Goal: Task Accomplishment & Management: Manage account settings

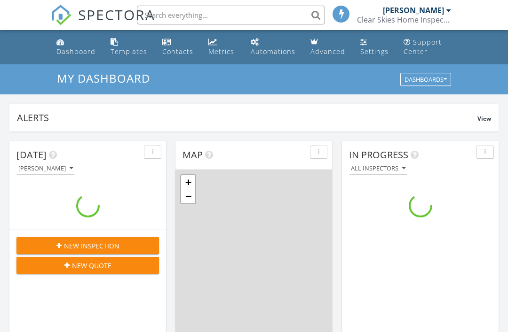
scroll to position [856, 508]
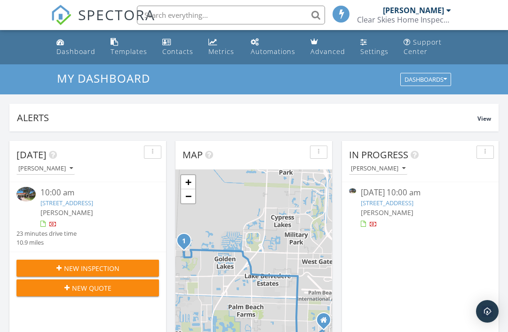
click at [72, 206] on link "[STREET_ADDRESS]" at bounding box center [66, 203] width 53 height 8
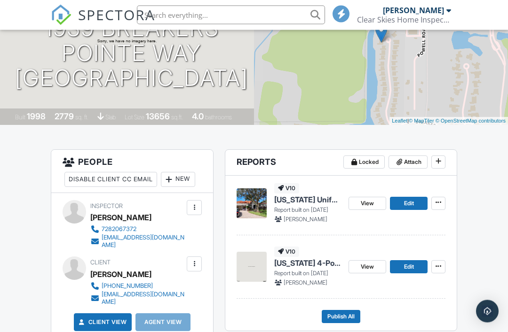
scroll to position [137, 0]
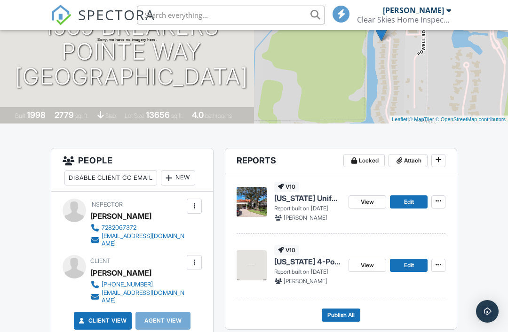
click at [261, 263] on img at bounding box center [252, 266] width 30 height 30
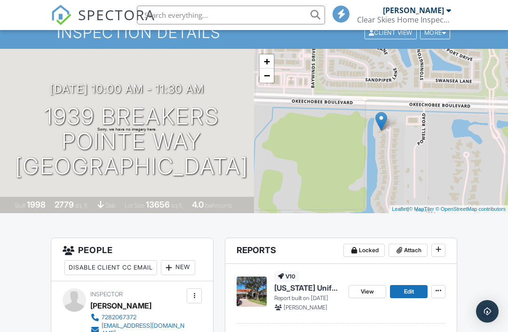
scroll to position [0, 0]
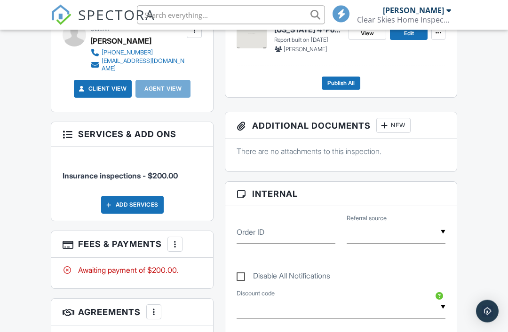
scroll to position [371, 0]
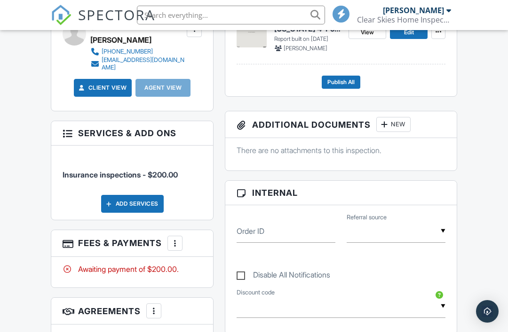
click at [177, 239] on div at bounding box center [174, 243] width 9 height 9
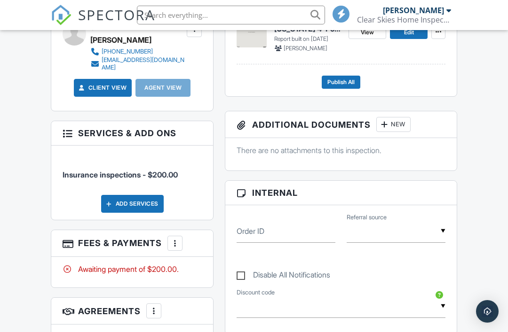
click at [175, 239] on div at bounding box center [174, 243] width 9 height 9
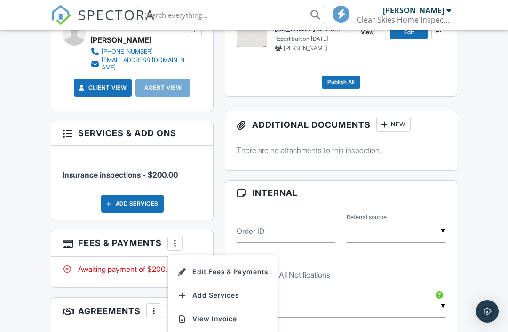
click at [209, 261] on li "Edit Fees & Payments" at bounding box center [223, 273] width 98 height 24
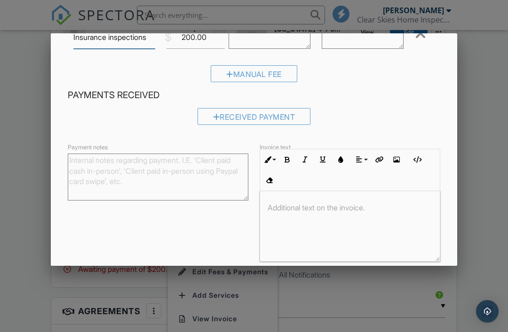
scroll to position [82, 0]
click at [93, 171] on textarea "Payment notes" at bounding box center [158, 176] width 181 height 47
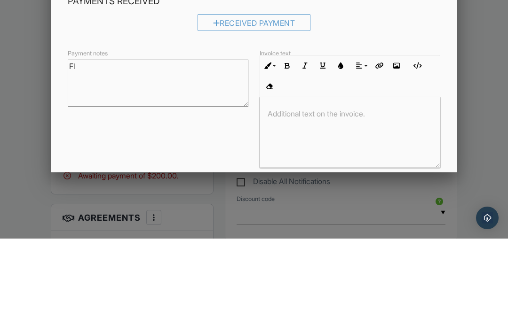
type textarea "F"
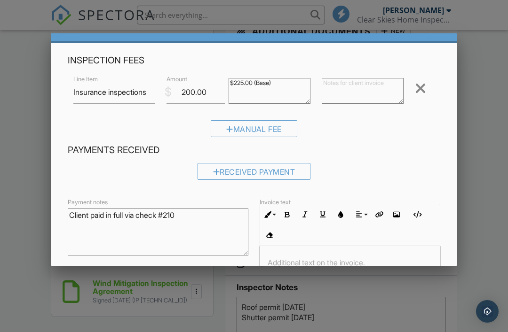
scroll to position [26, 0]
type textarea "Client paid in full via check #210"
click at [250, 85] on textarea "$225.00 (Base)" at bounding box center [270, 92] width 82 height 26
click at [245, 85] on textarea "$225.00 (Base)" at bounding box center [270, 92] width 82 height 26
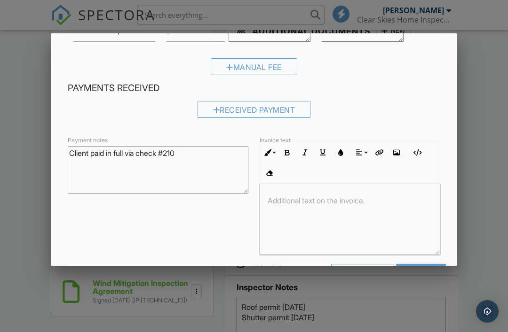
scroll to position [92, 0]
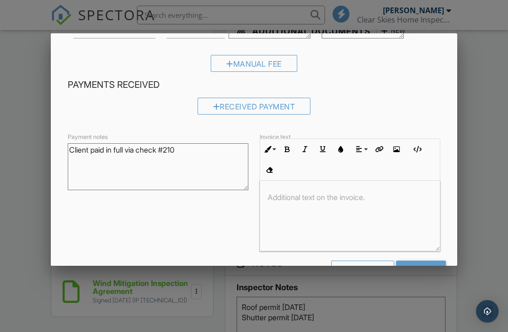
type textarea "$200.00 (Base)"
click at [383, 206] on div at bounding box center [350, 216] width 180 height 71
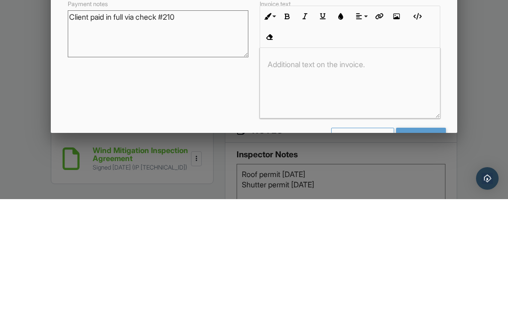
scroll to position [597, 0]
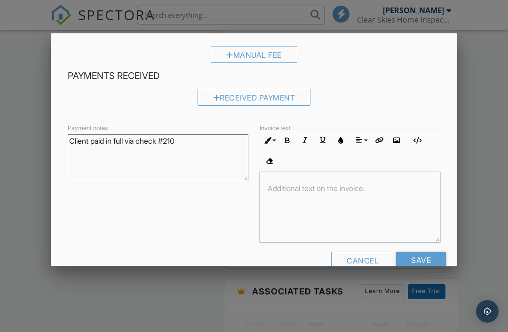
click at [428, 260] on input "Save" at bounding box center [421, 260] width 50 height 17
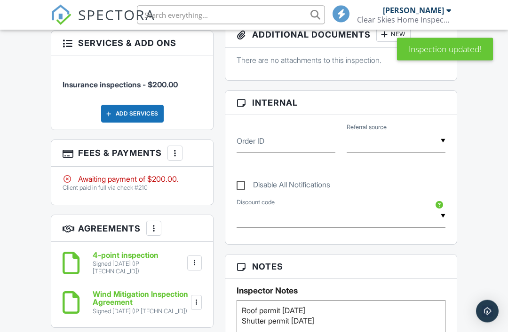
scroll to position [461, 0]
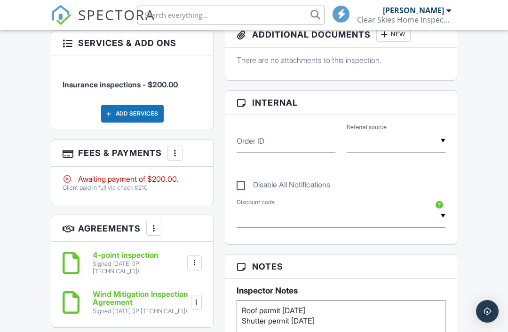
click at [178, 149] on div at bounding box center [174, 153] width 9 height 9
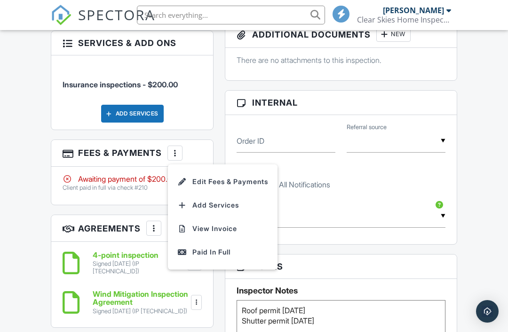
click at [200, 223] on li "View Invoice" at bounding box center [223, 229] width 98 height 24
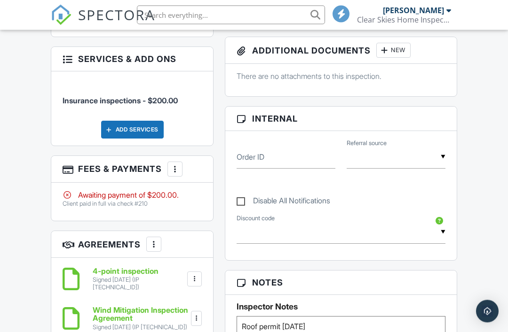
scroll to position [445, 0]
click at [179, 169] on div "More" at bounding box center [174, 169] width 15 height 15
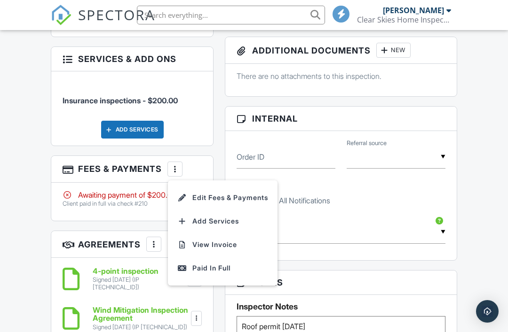
click at [214, 192] on li "Edit Fees & Payments" at bounding box center [223, 198] width 98 height 24
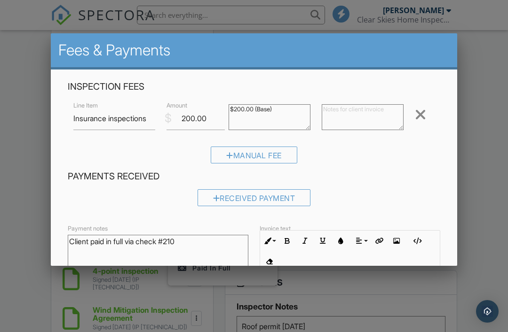
click at [341, 123] on textarea at bounding box center [363, 117] width 82 height 26
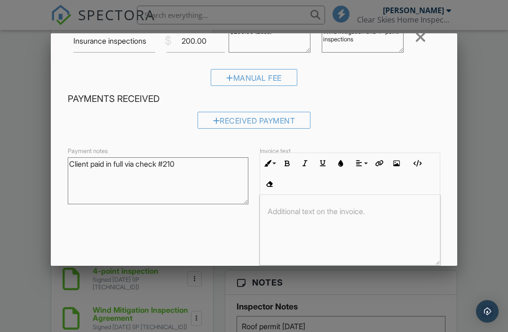
scroll to position [77, 0]
type textarea "Wind mitigation and 4- point inspections"
click at [215, 125] on div at bounding box center [216, 122] width 7 height 8
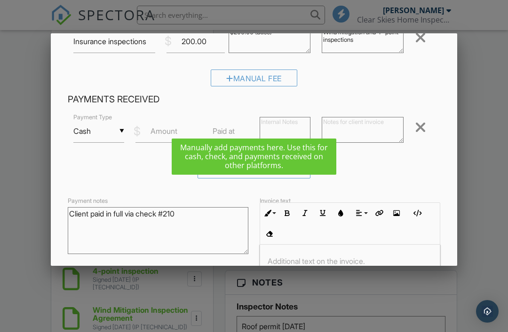
click at [105, 133] on input "Cash" at bounding box center [98, 131] width 51 height 23
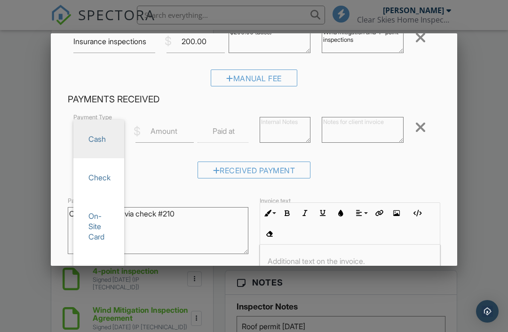
click at [93, 180] on span "Check" at bounding box center [99, 178] width 36 height 24
type input "Check"
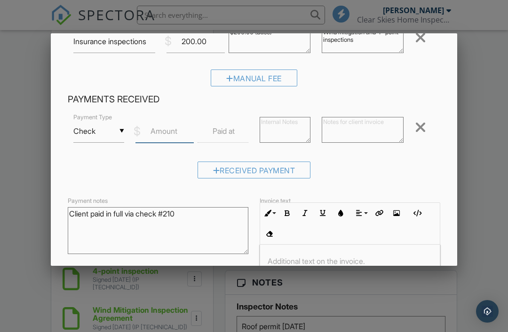
click at [167, 139] on input "Amount" at bounding box center [164, 131] width 58 height 23
type input "200"
click at [224, 134] on label "Paid at" at bounding box center [224, 131] width 22 height 10
click at [226, 133] on label "Paid at" at bounding box center [224, 131] width 22 height 10
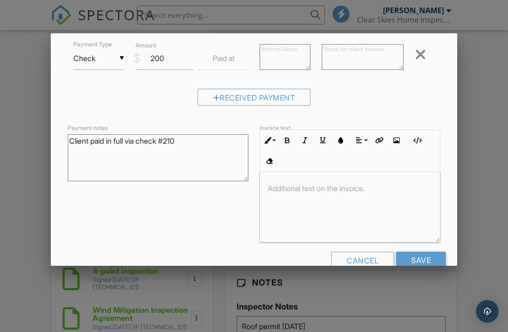
scroll to position [150, 0]
click at [429, 262] on input "Save" at bounding box center [421, 261] width 50 height 17
